Goal: Book appointment/travel/reservation

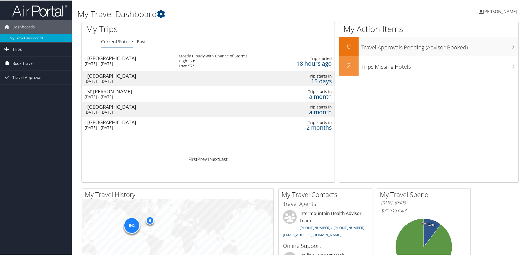
click at [26, 66] on span "Book Travel" at bounding box center [22, 63] width 21 height 14
click at [29, 89] on link "Book/Manage Online Trips" at bounding box center [36, 90] width 72 height 8
